Goal: Transaction & Acquisition: Purchase product/service

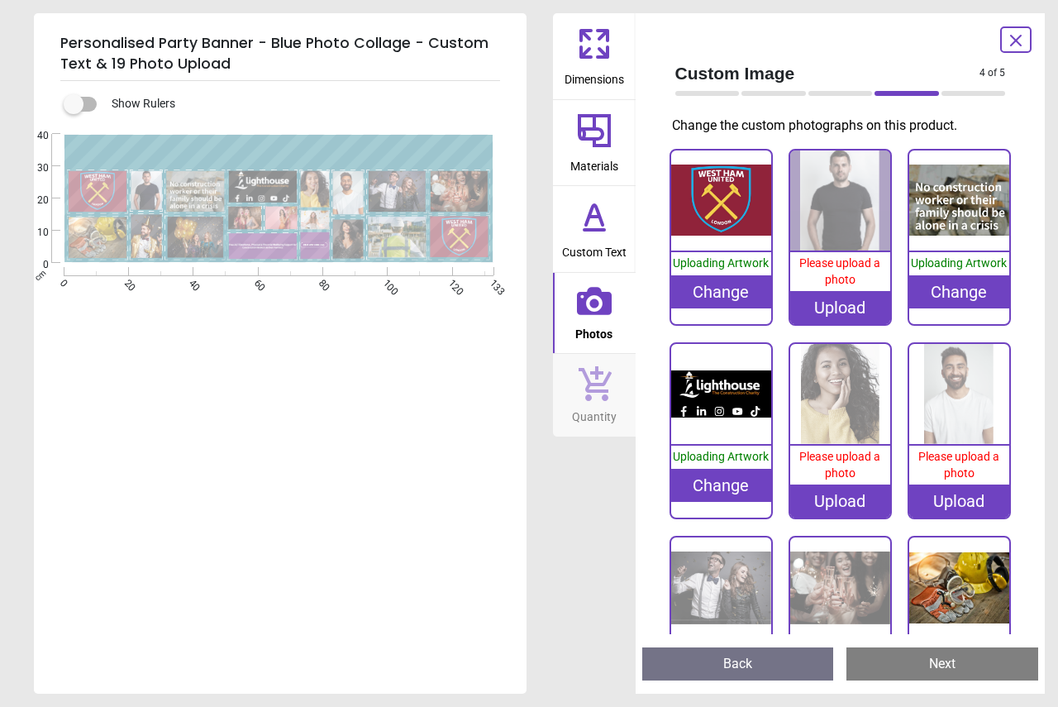
scroll to position [837, 0]
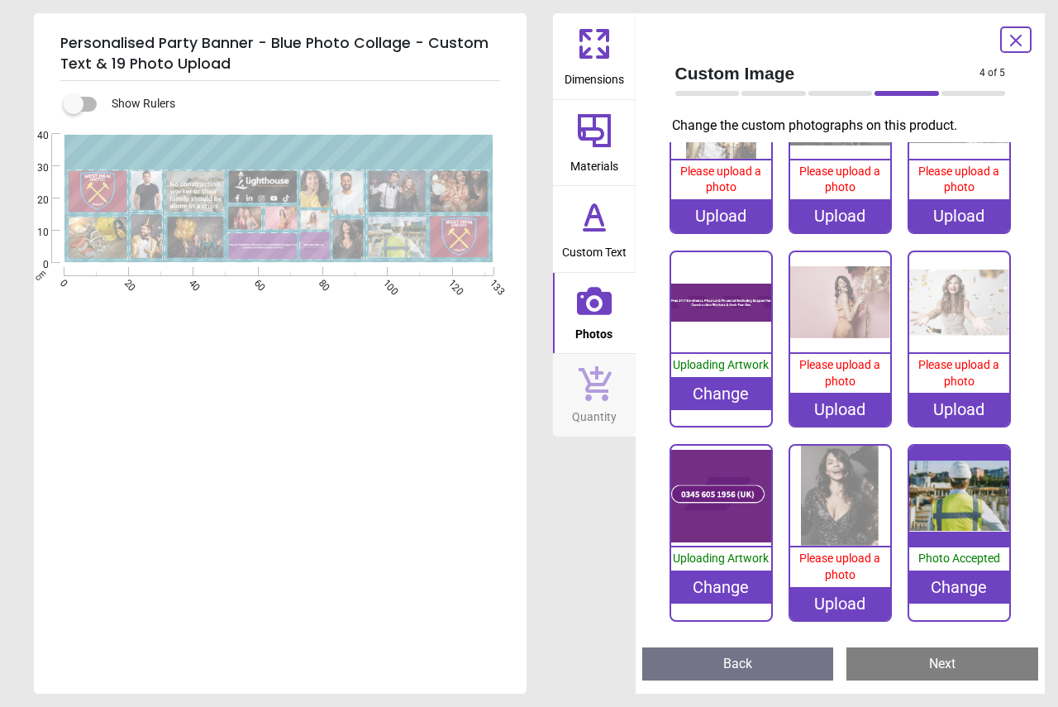
scroll to position [672, 0]
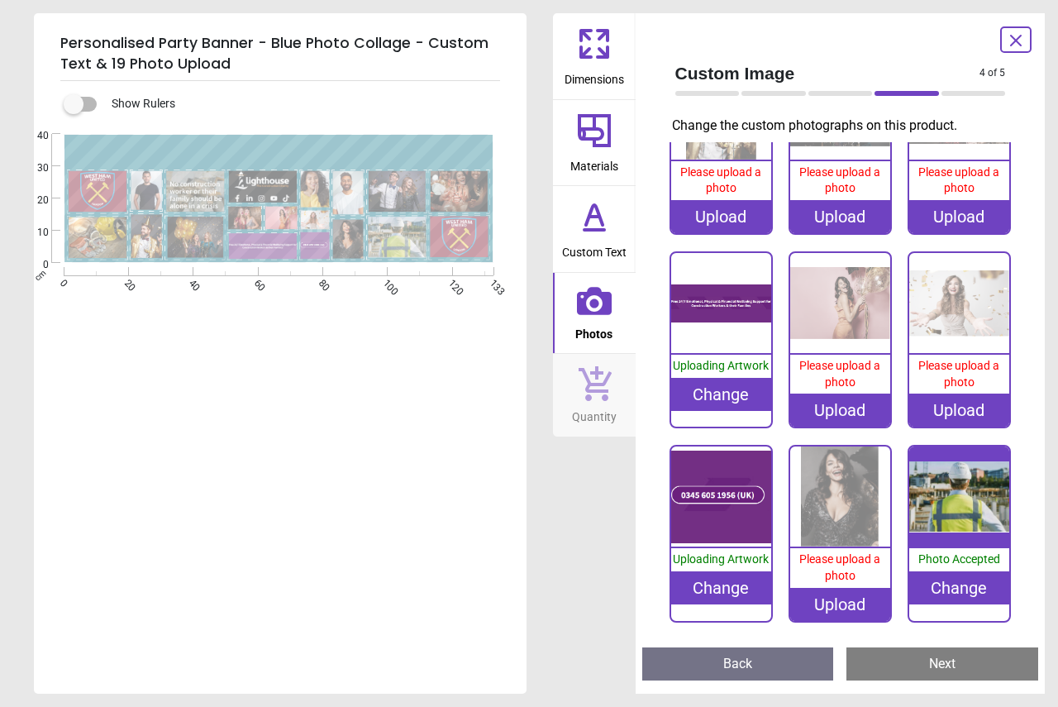
click at [712, 284] on img at bounding box center [721, 303] width 100 height 100
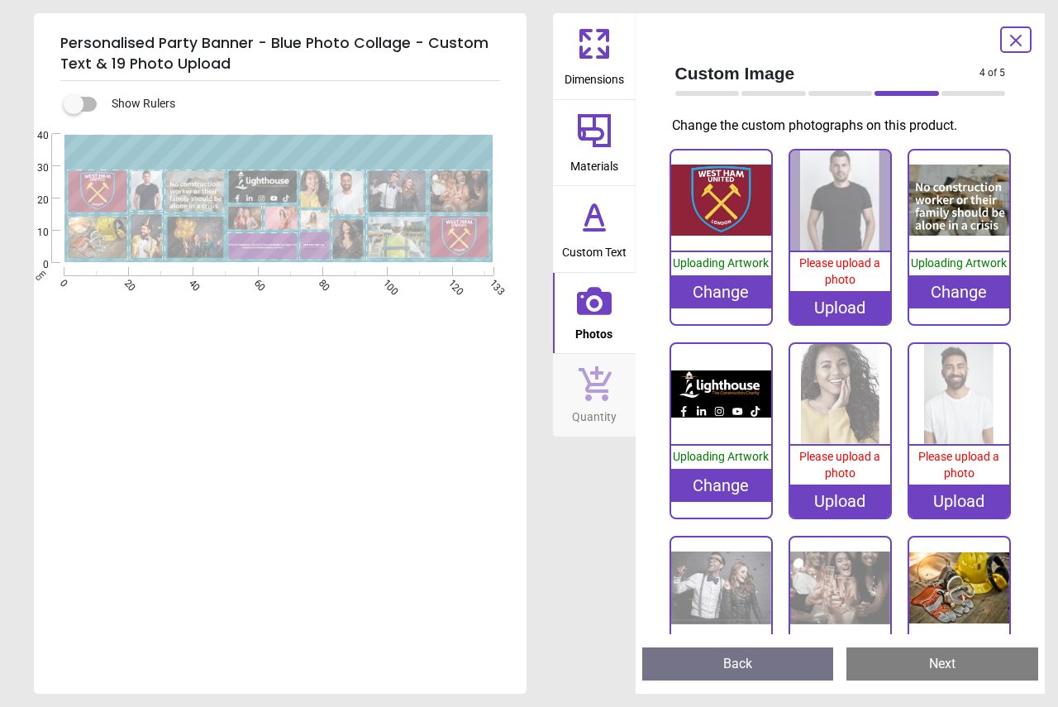
scroll to position [672, 0]
